Goal: Task Accomplishment & Management: Complete application form

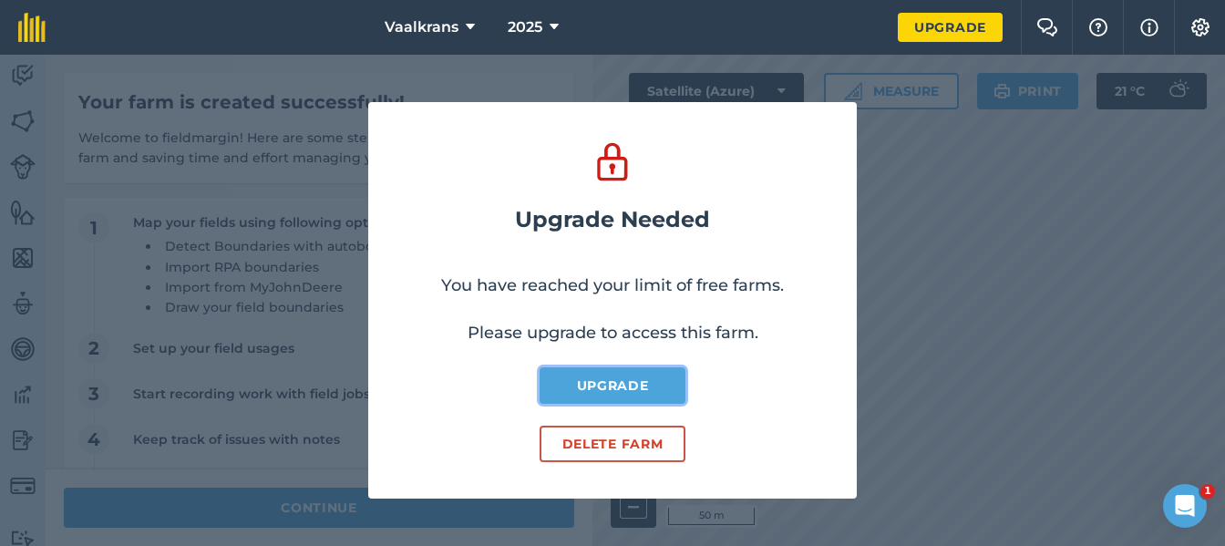
click at [650, 386] on link "Upgrade" at bounding box center [613, 385] width 146 height 36
click at [615, 459] on button "Delete farm" at bounding box center [613, 444] width 146 height 36
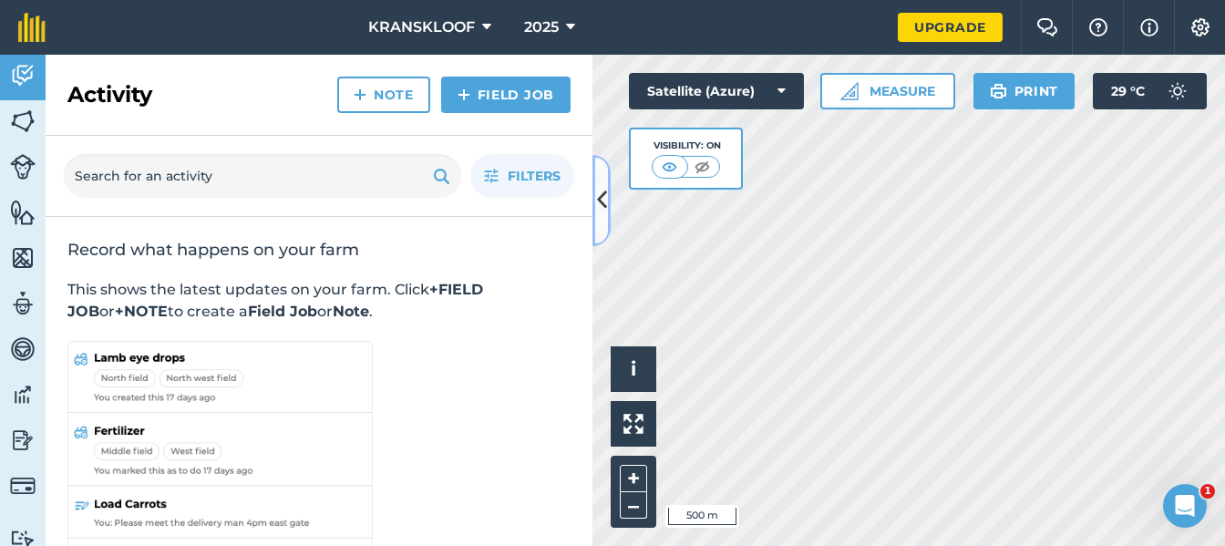
click at [599, 202] on icon at bounding box center [602, 200] width 10 height 32
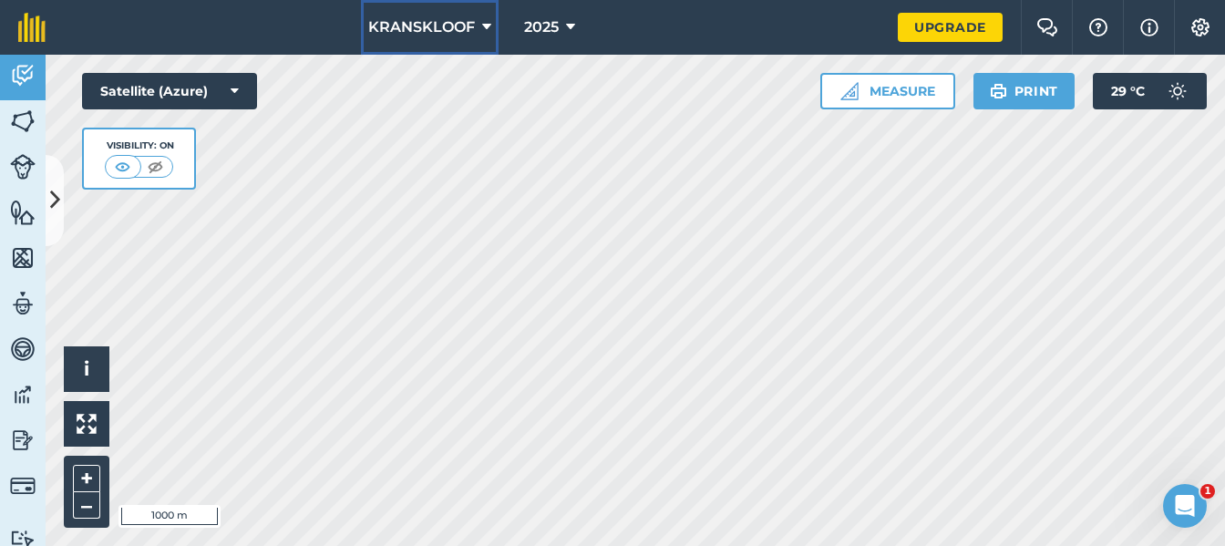
click at [487, 29] on icon at bounding box center [486, 27] width 9 height 22
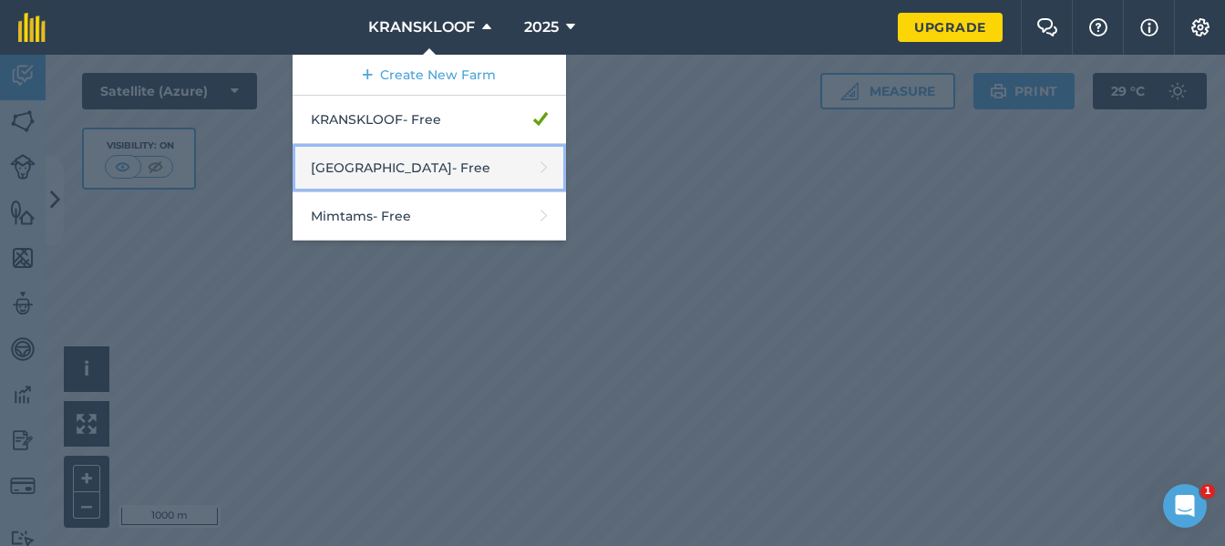
click at [458, 167] on link "[GEOGRAPHIC_DATA] - Free" at bounding box center [429, 168] width 273 height 48
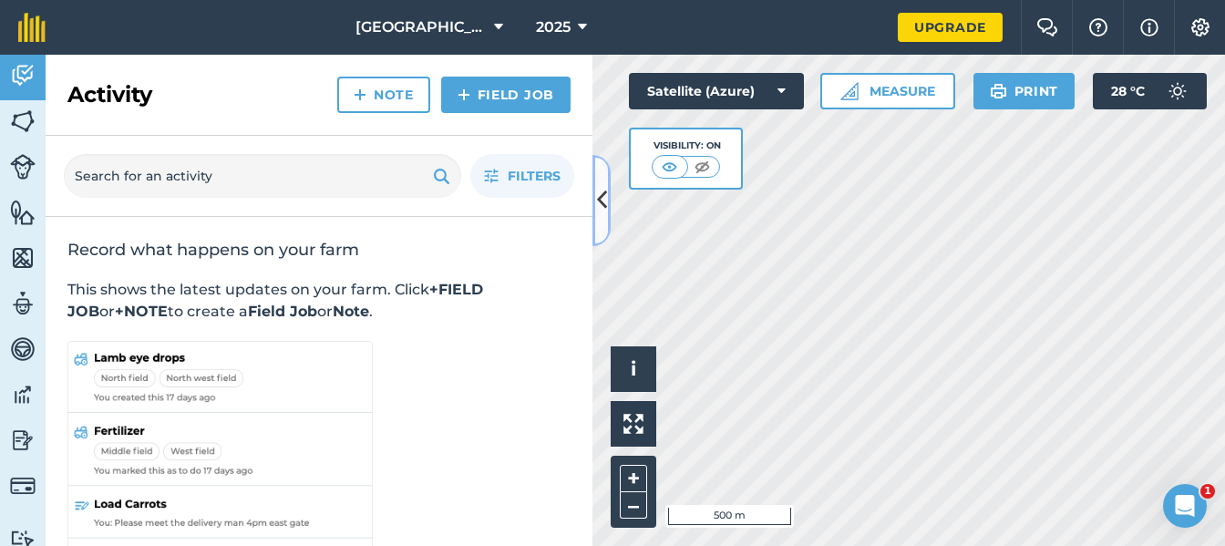
click at [598, 189] on icon at bounding box center [602, 200] width 10 height 32
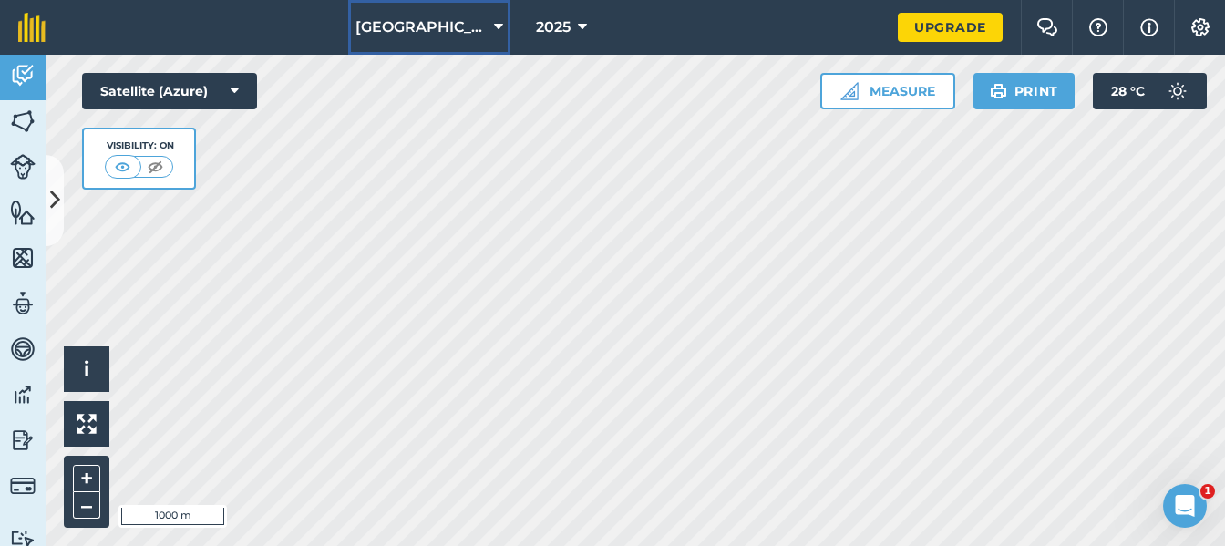
click at [481, 26] on button "[GEOGRAPHIC_DATA]" at bounding box center [429, 27] width 162 height 55
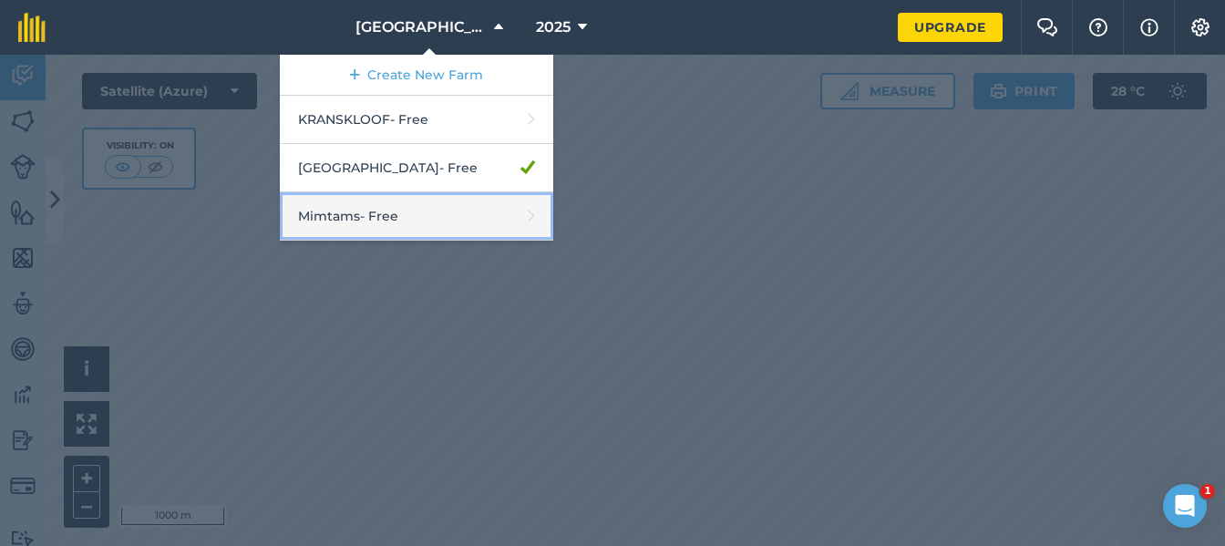
click at [502, 228] on link "Mimtams - Free" at bounding box center [416, 216] width 273 height 48
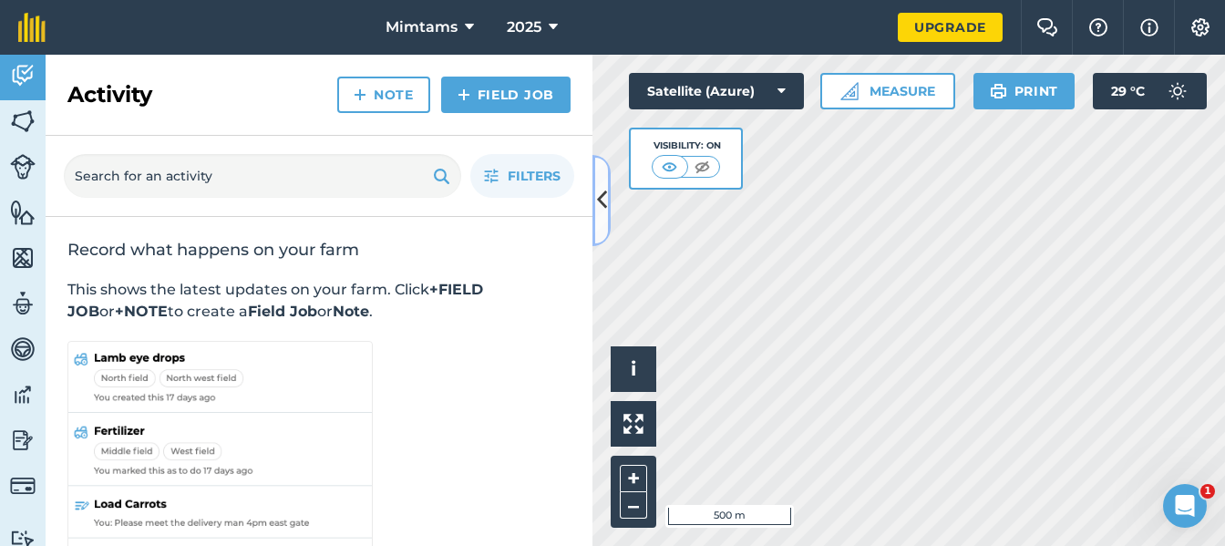
click at [601, 193] on icon at bounding box center [602, 200] width 10 height 32
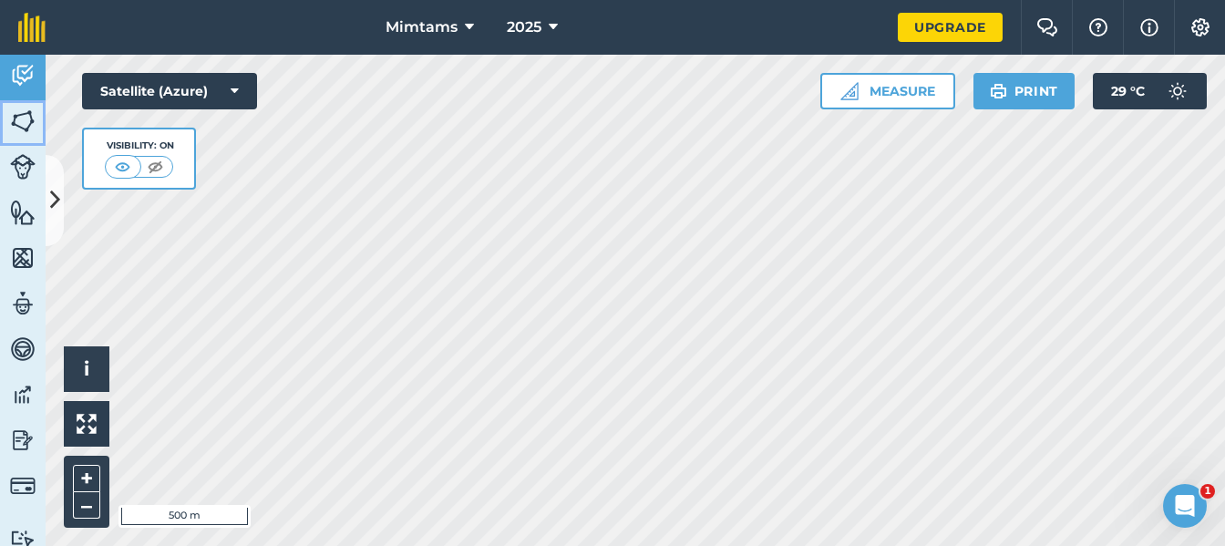
click at [29, 120] on img at bounding box center [23, 121] width 26 height 27
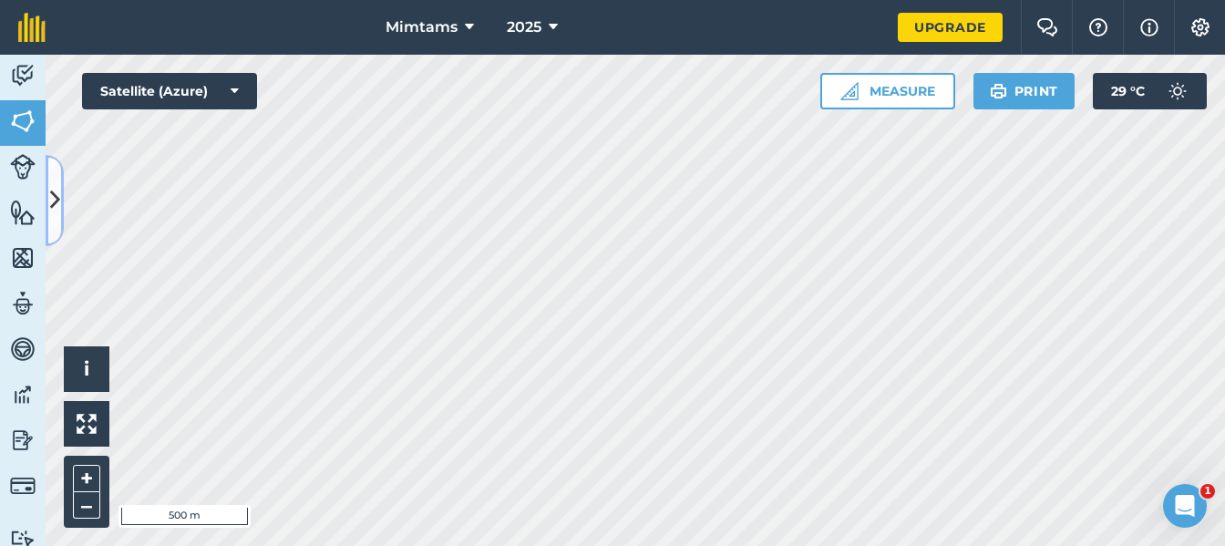
click at [57, 196] on icon at bounding box center [55, 200] width 10 height 32
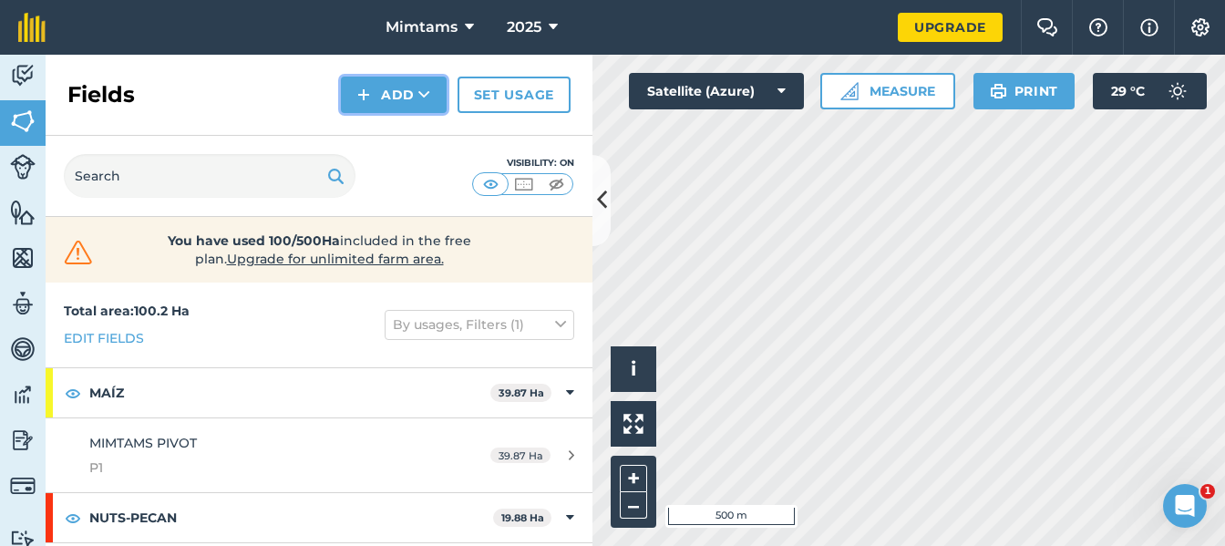
click at [389, 87] on button "Add" at bounding box center [394, 95] width 106 height 36
click at [391, 132] on link "Draw" at bounding box center [394, 136] width 100 height 40
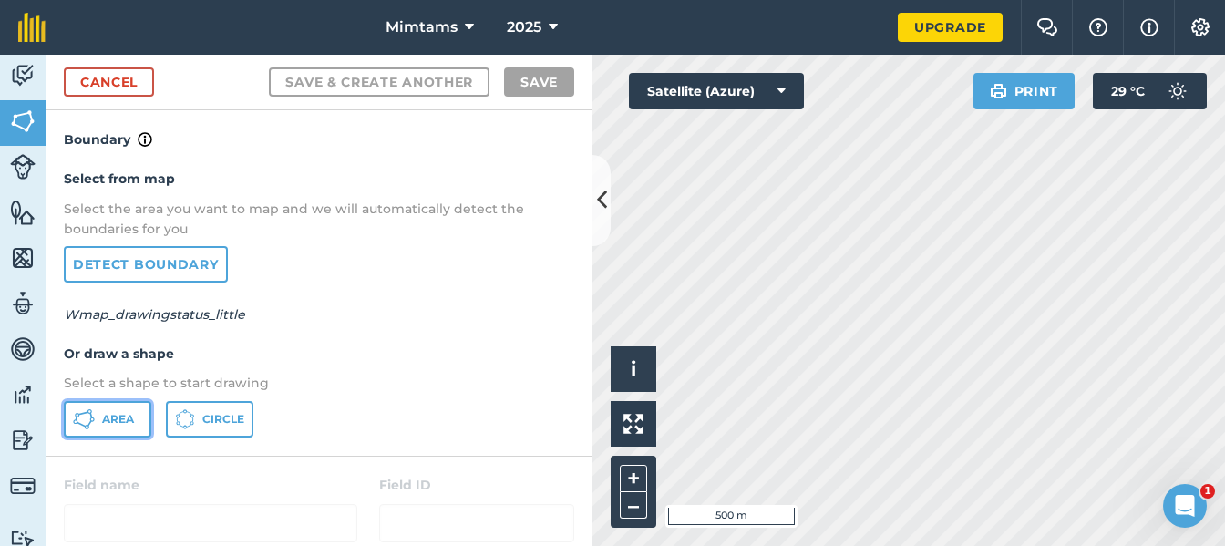
click at [108, 408] on button "Area" at bounding box center [107, 419] width 87 height 36
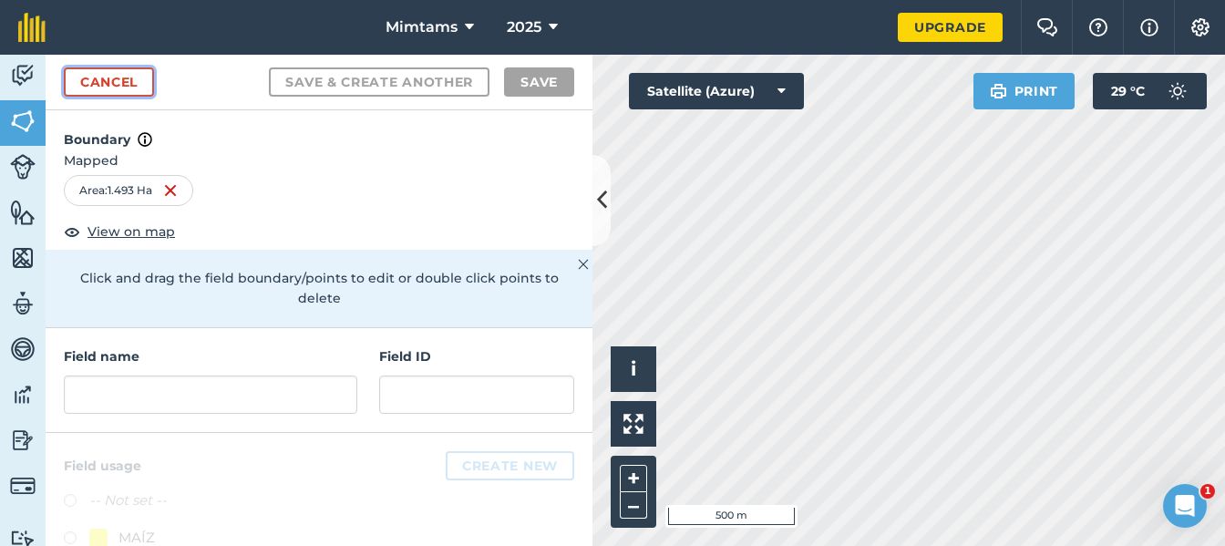
click at [85, 85] on link "Cancel" at bounding box center [109, 81] width 90 height 29
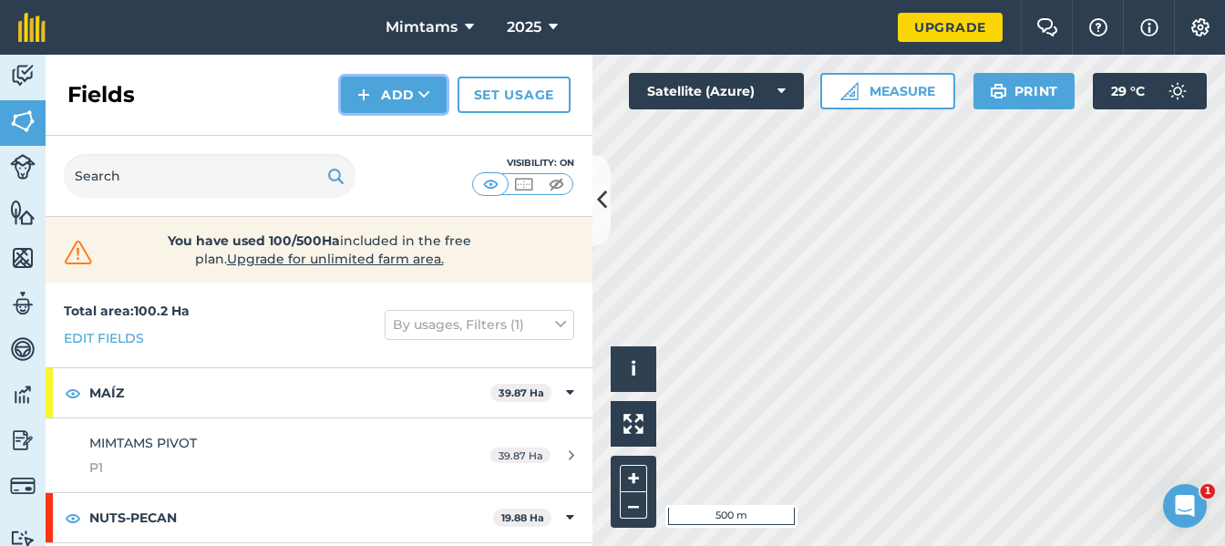
click at [394, 91] on button "Add" at bounding box center [394, 95] width 106 height 36
click at [410, 136] on link "Draw" at bounding box center [394, 136] width 100 height 40
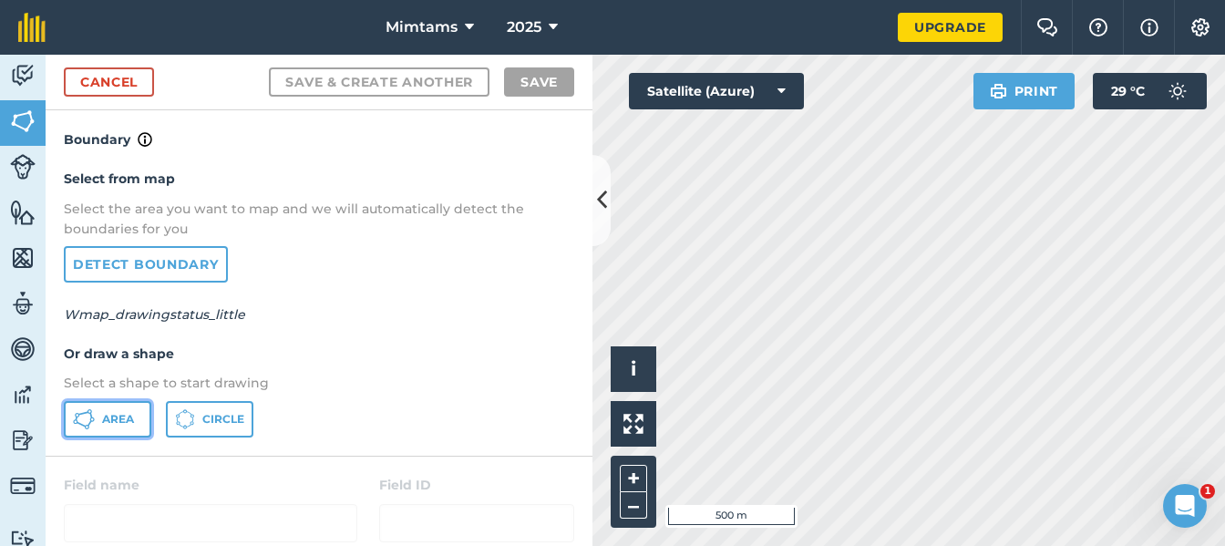
click at [108, 421] on span "Area" at bounding box center [118, 419] width 32 height 15
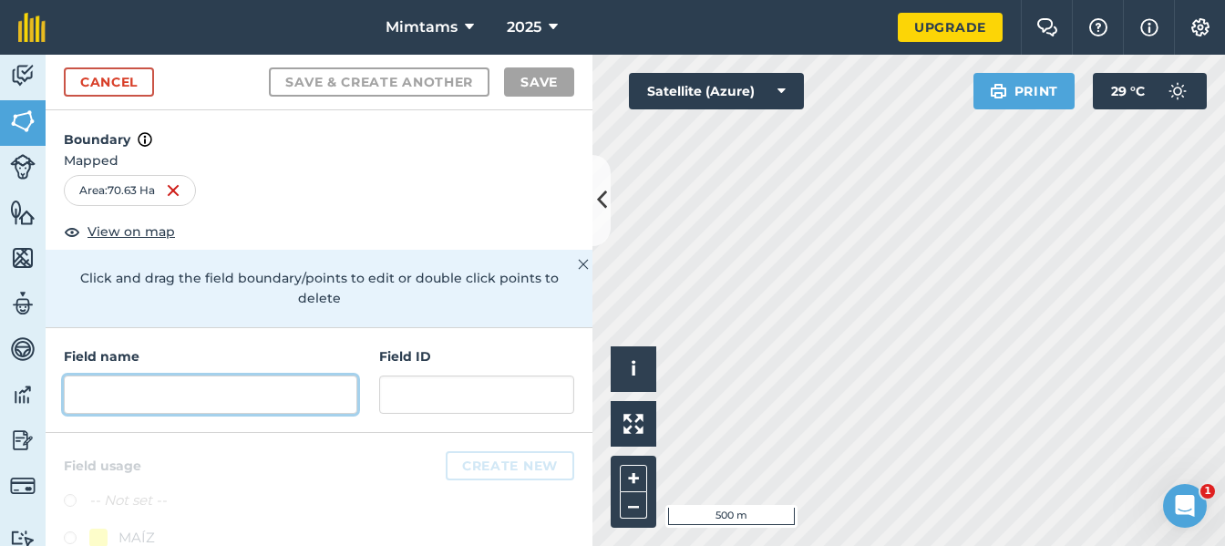
click at [250, 396] on input "text" at bounding box center [210, 394] width 293 height 38
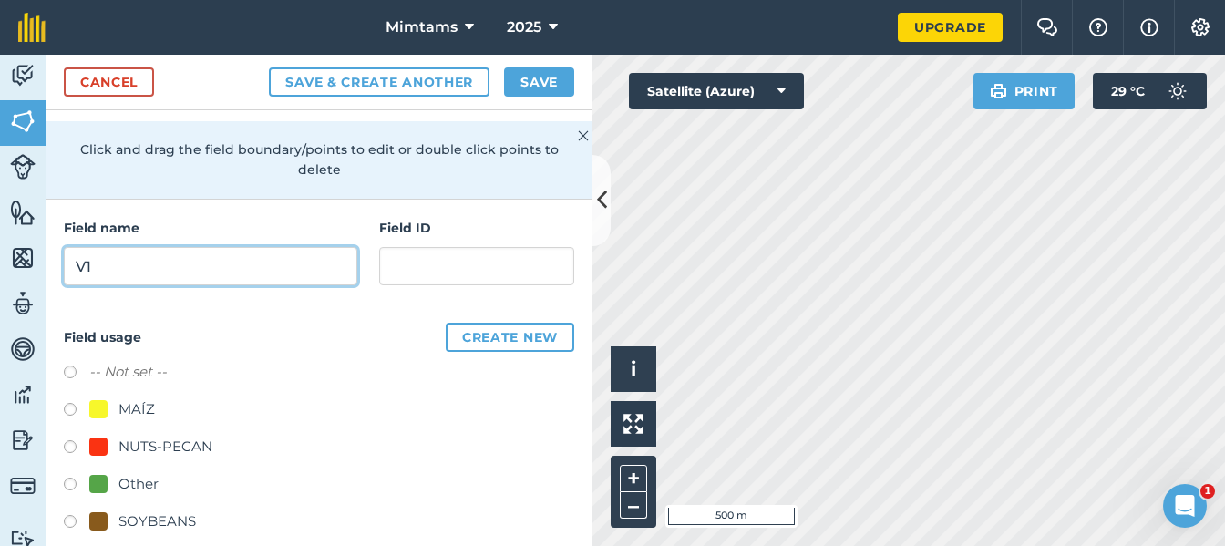
scroll to position [149, 0]
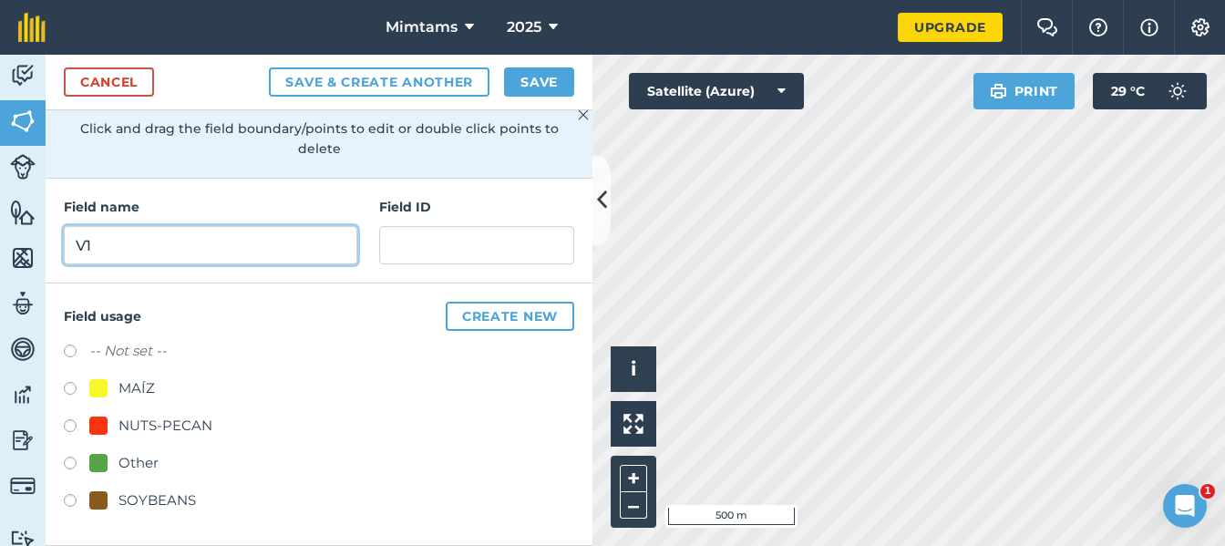
type input "V1"
click at [67, 386] on label at bounding box center [77, 391] width 26 height 18
radio input "true"
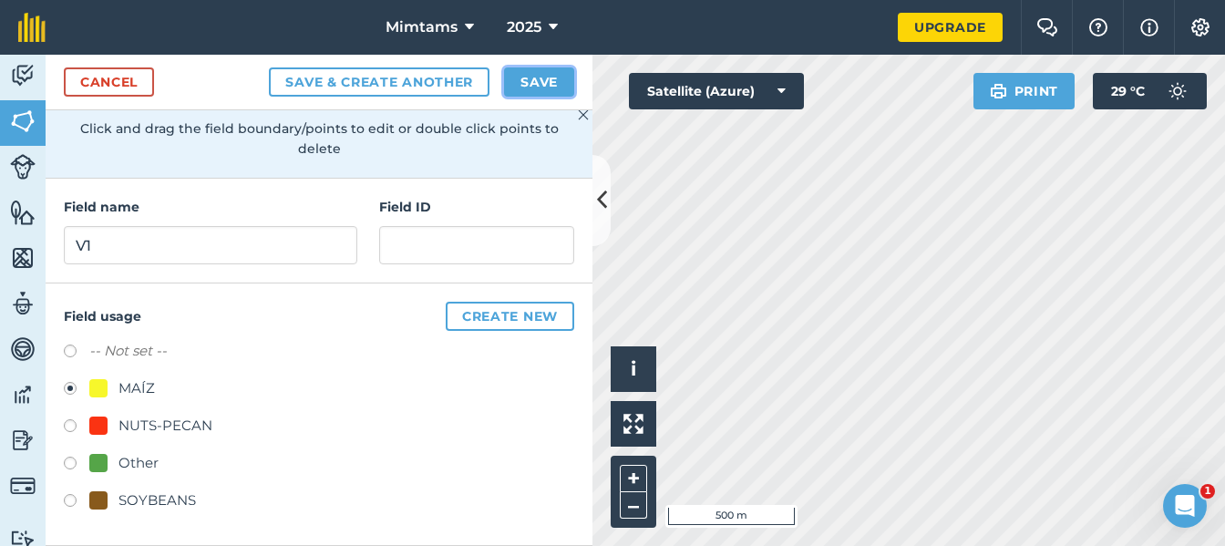
click at [535, 79] on button "Save" at bounding box center [539, 81] width 70 height 29
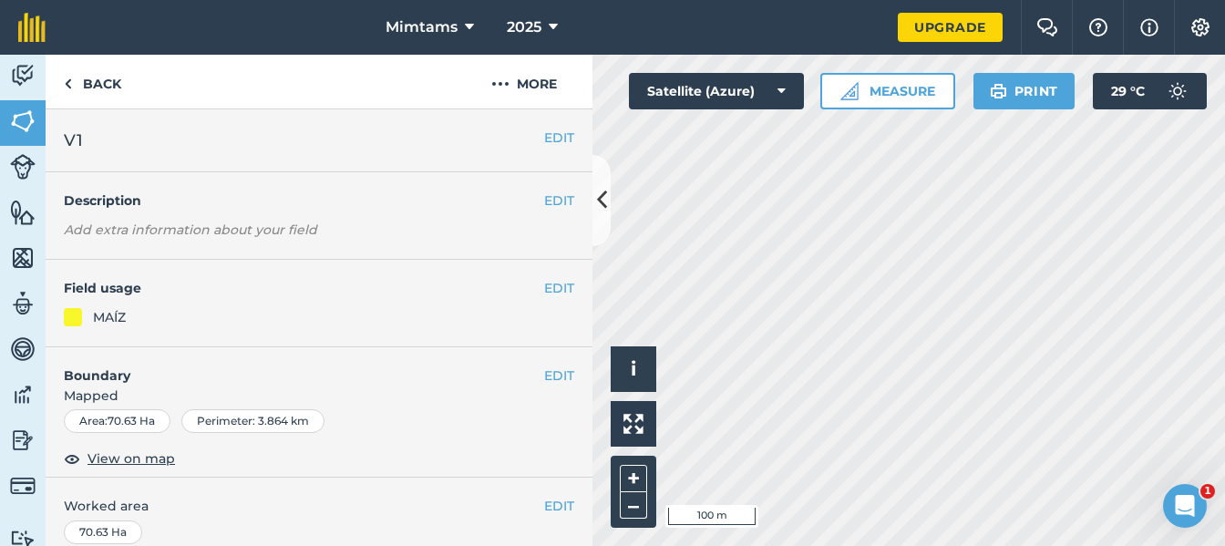
click at [894, 545] on html "Mimtams 2025 Upgrade Farm Chat Help Info Settings Map printing is not available…" at bounding box center [612, 273] width 1225 height 546
click at [69, 86] on img at bounding box center [68, 84] width 8 height 22
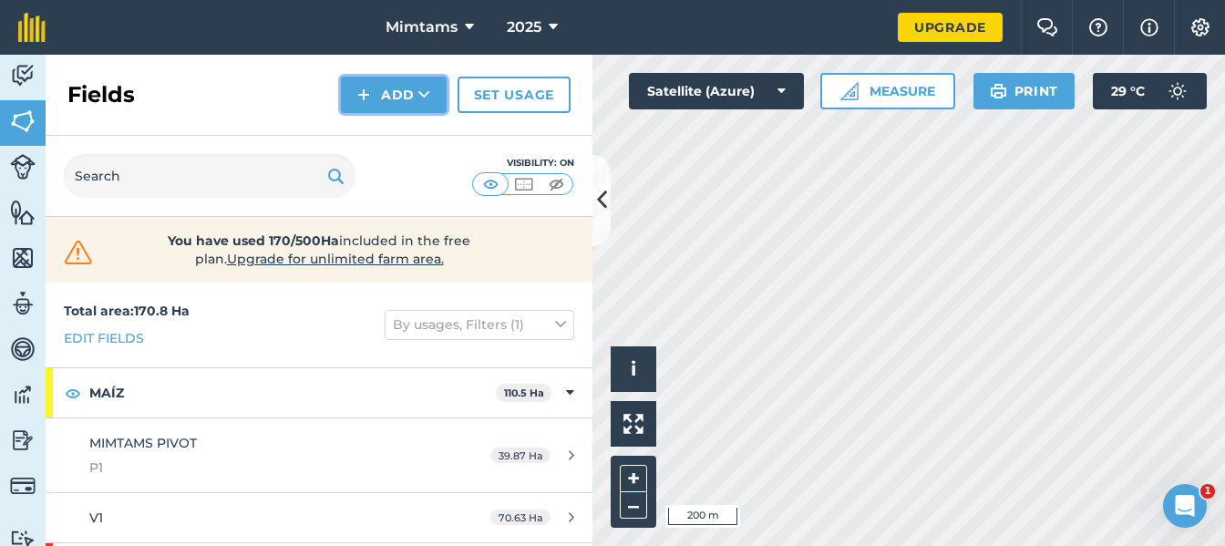
click at [367, 93] on img at bounding box center [363, 95] width 13 height 22
click at [378, 133] on link "Draw" at bounding box center [394, 136] width 100 height 40
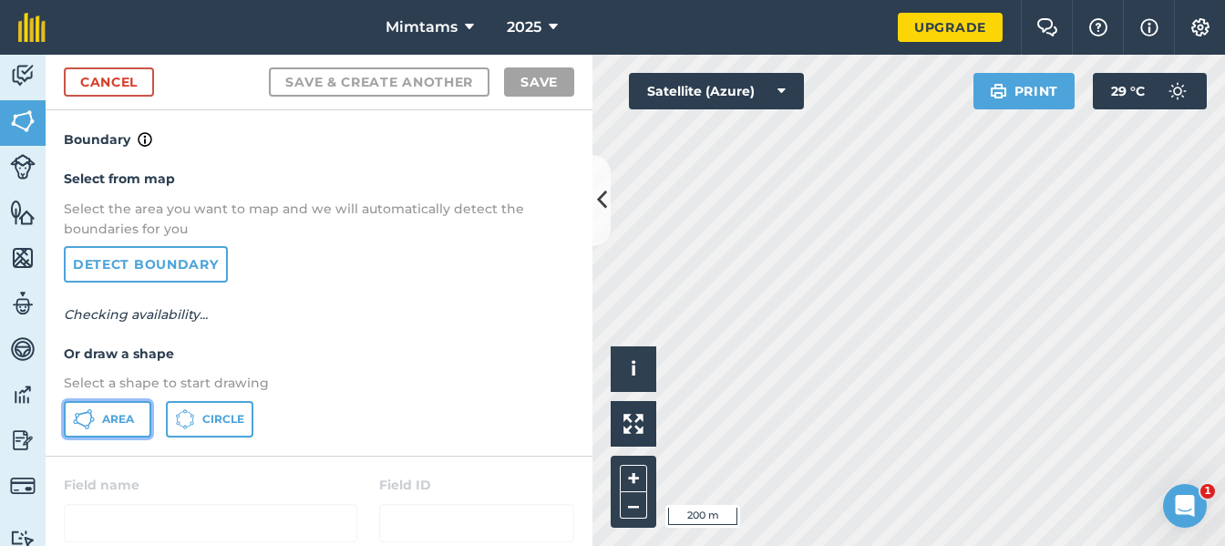
click at [107, 418] on span "Area" at bounding box center [118, 419] width 32 height 15
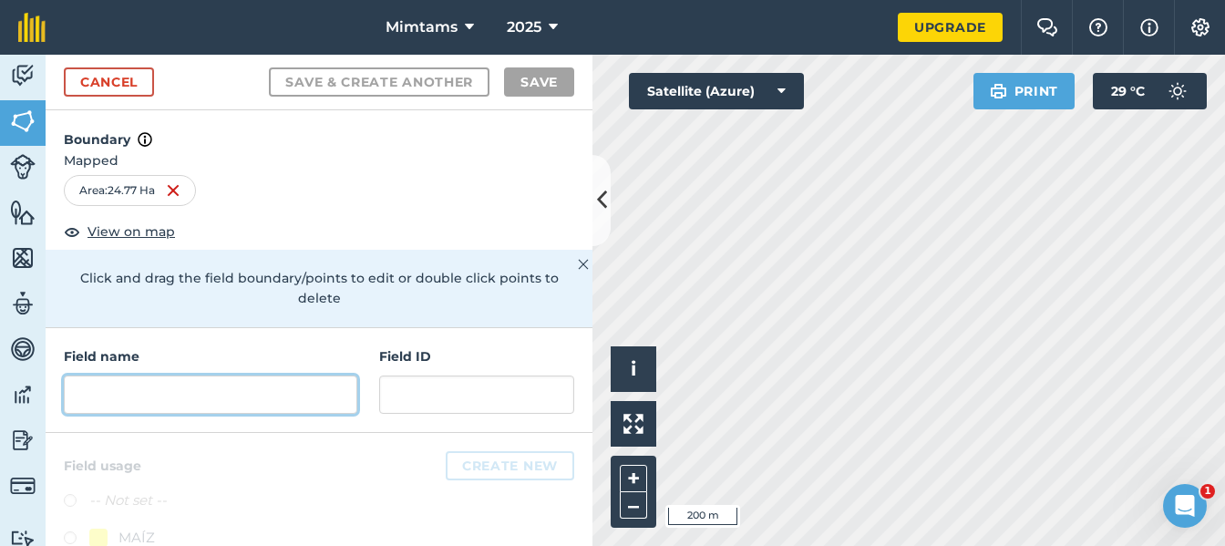
click at [180, 400] on input "text" at bounding box center [210, 394] width 293 height 38
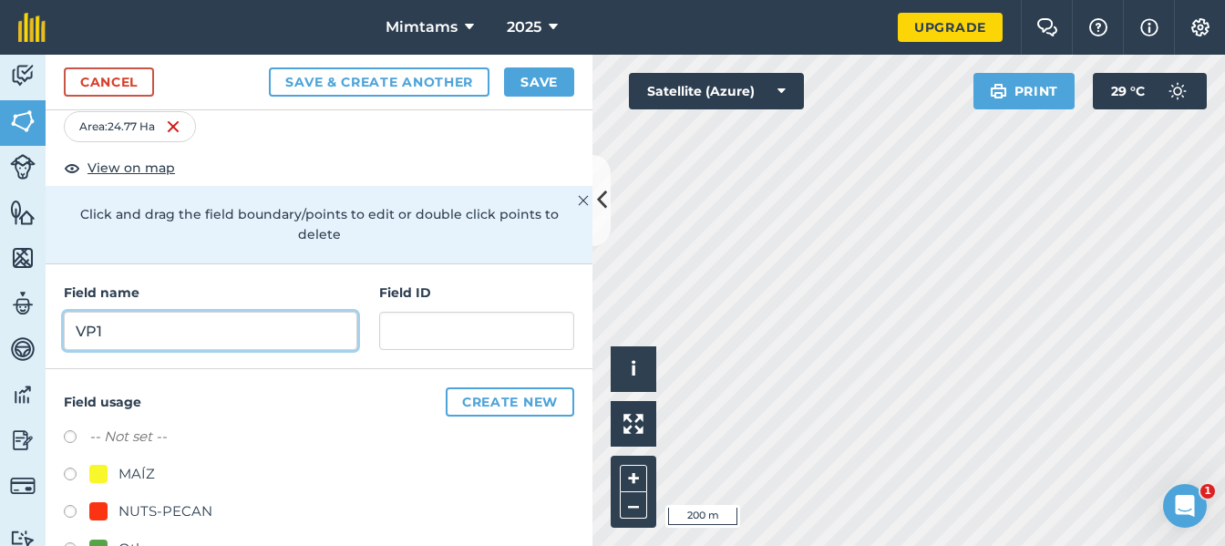
scroll to position [149, 0]
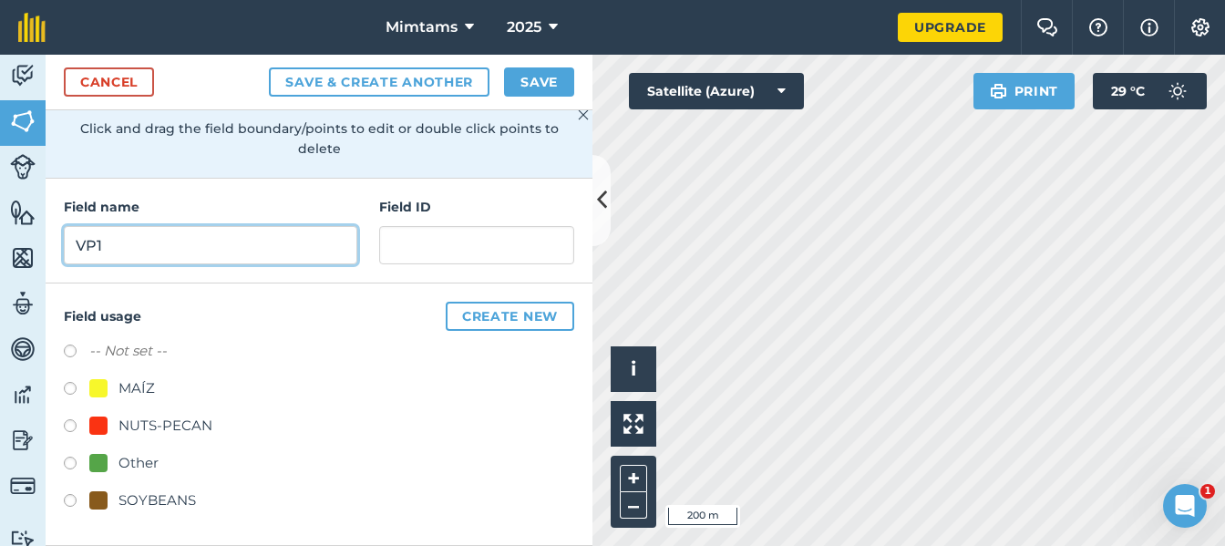
type input "VP1"
click at [151, 423] on div "NUTS-PECAN" at bounding box center [165, 426] width 94 height 22
radio input "true"
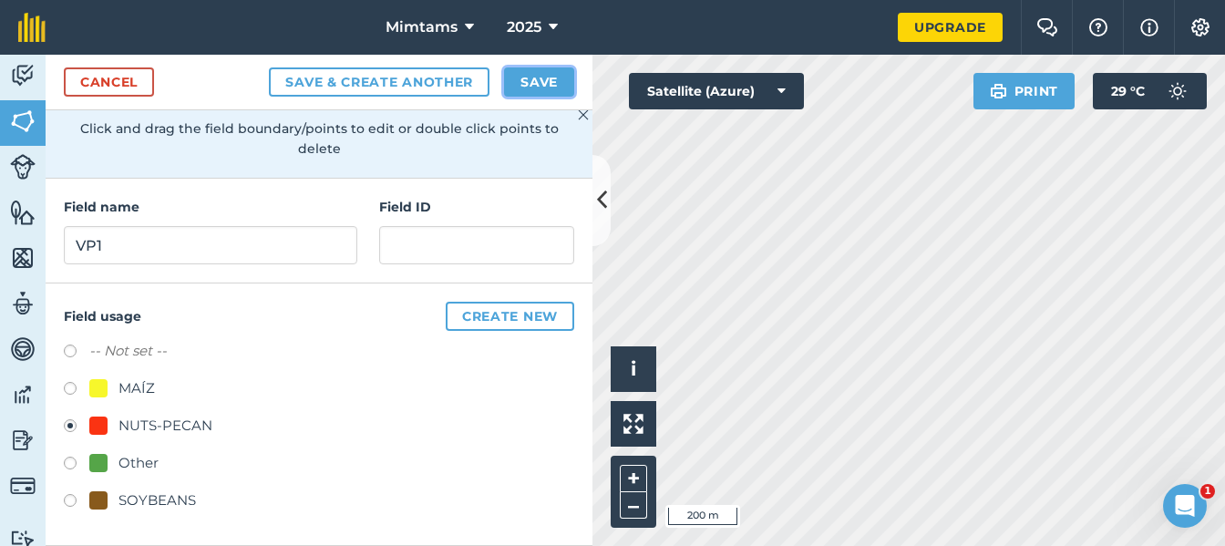
click at [542, 79] on button "Save" at bounding box center [539, 81] width 70 height 29
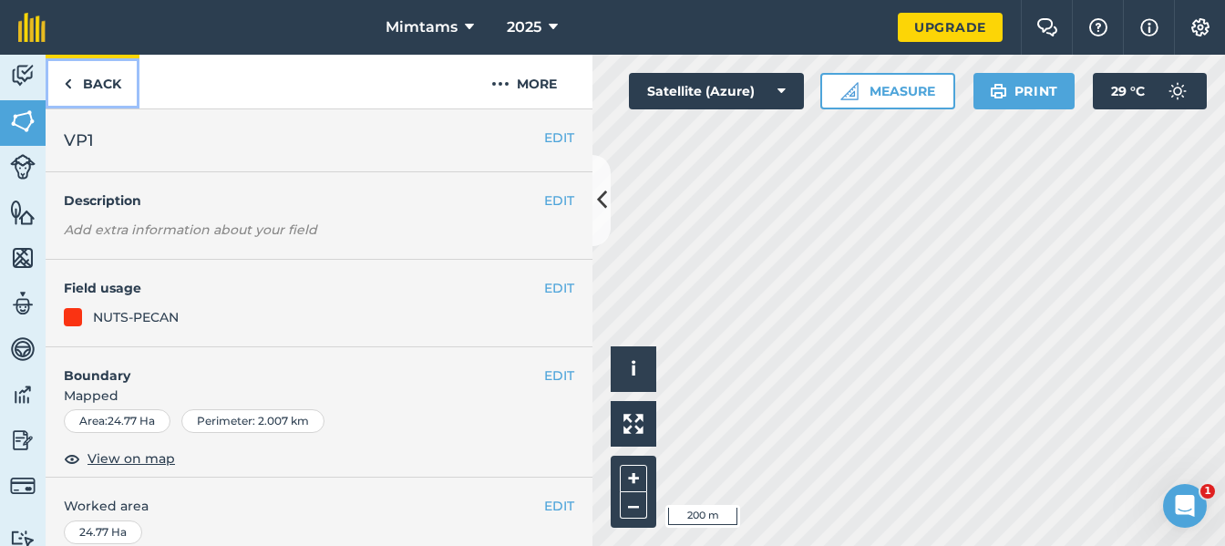
click at [75, 79] on link "Back" at bounding box center [93, 82] width 94 height 54
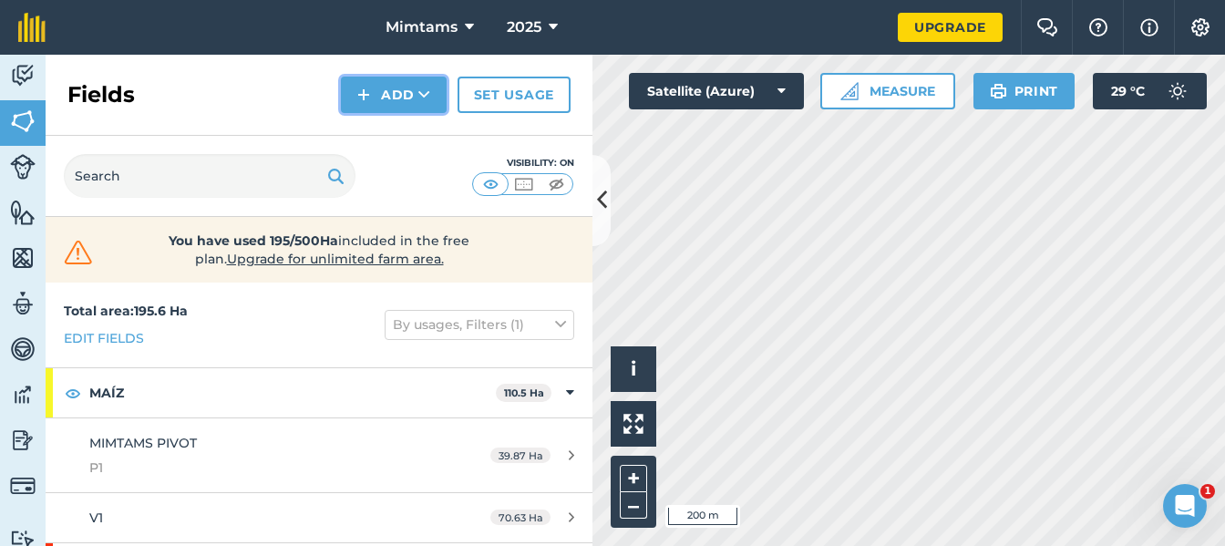
click at [399, 90] on button "Add" at bounding box center [394, 95] width 106 height 36
click at [387, 135] on link "Draw" at bounding box center [394, 136] width 100 height 40
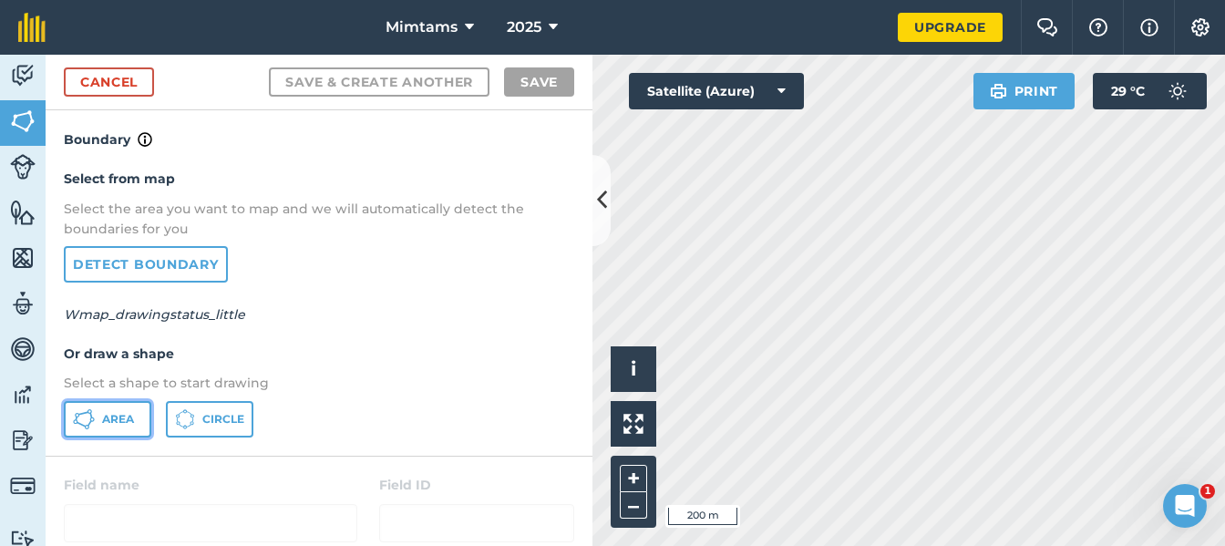
click at [91, 415] on icon at bounding box center [90, 414] width 3 height 5
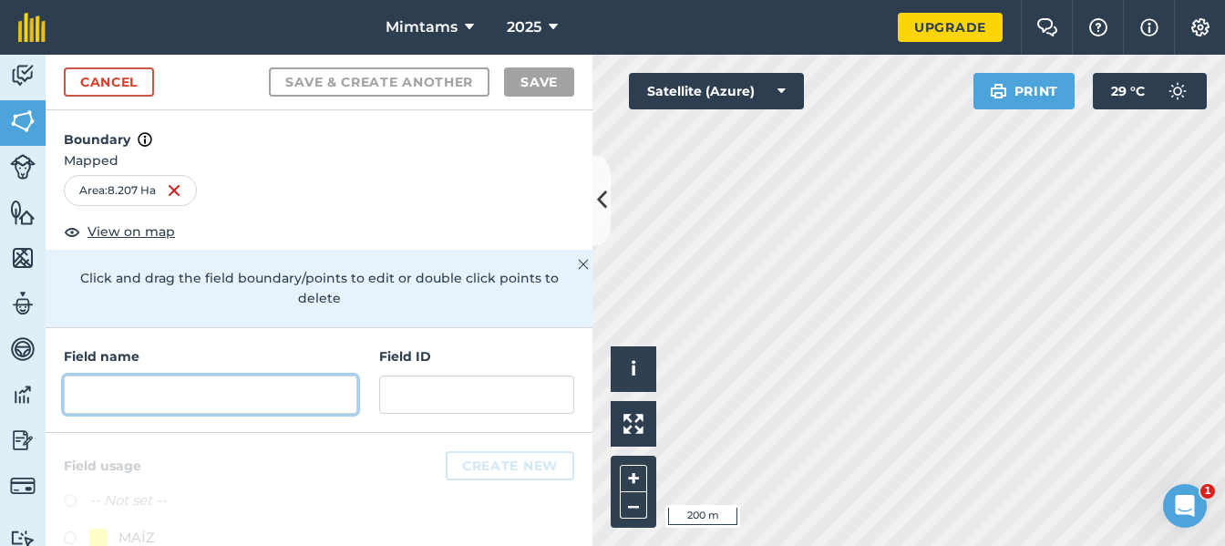
click at [159, 396] on input "text" at bounding box center [210, 394] width 293 height 38
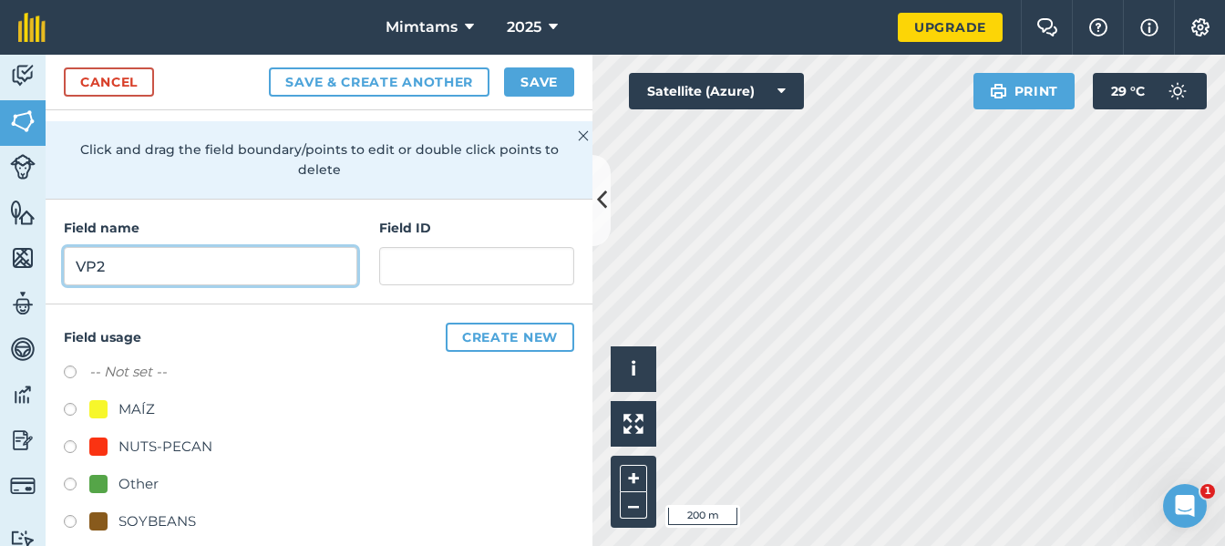
scroll to position [149, 0]
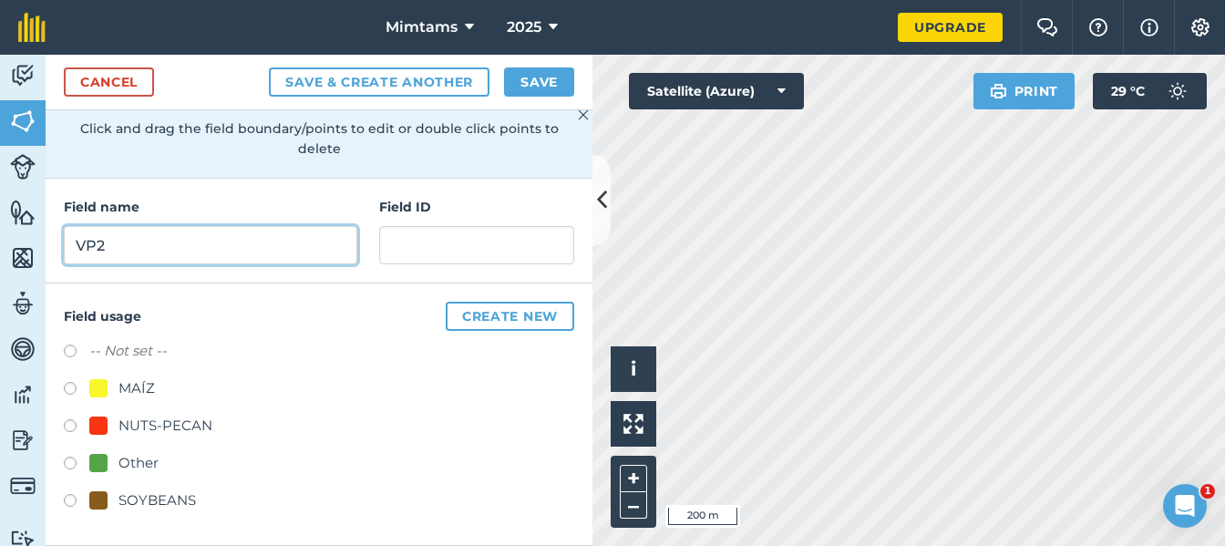
type input "VP2"
click at [129, 501] on div "SOYBEANS" at bounding box center [156, 500] width 77 height 22
radio input "true"
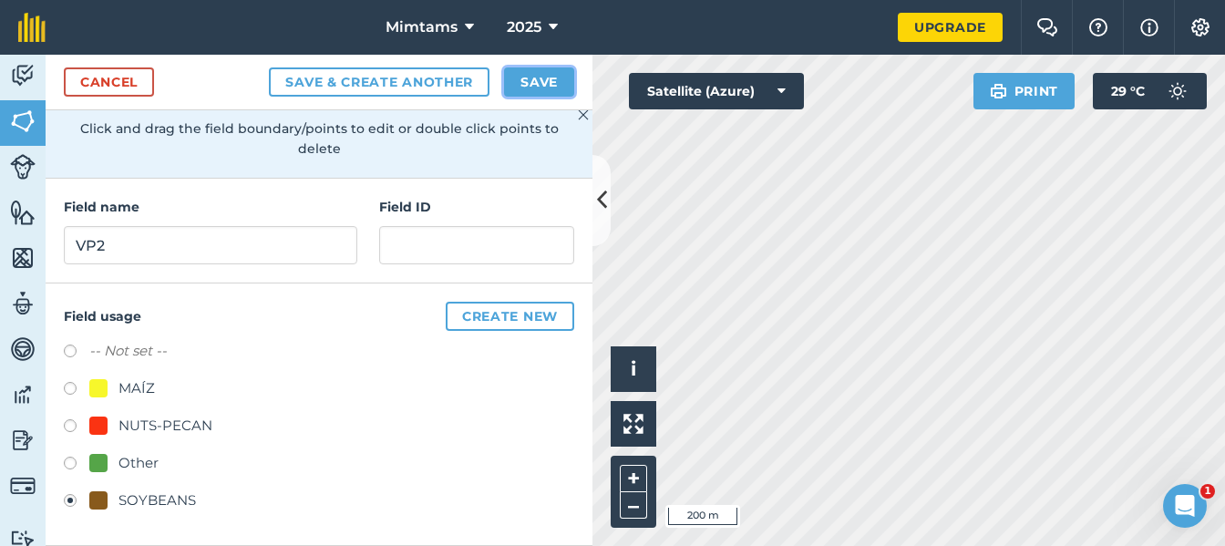
click at [536, 80] on button "Save" at bounding box center [539, 81] width 70 height 29
